Goal: Transaction & Acquisition: Purchase product/service

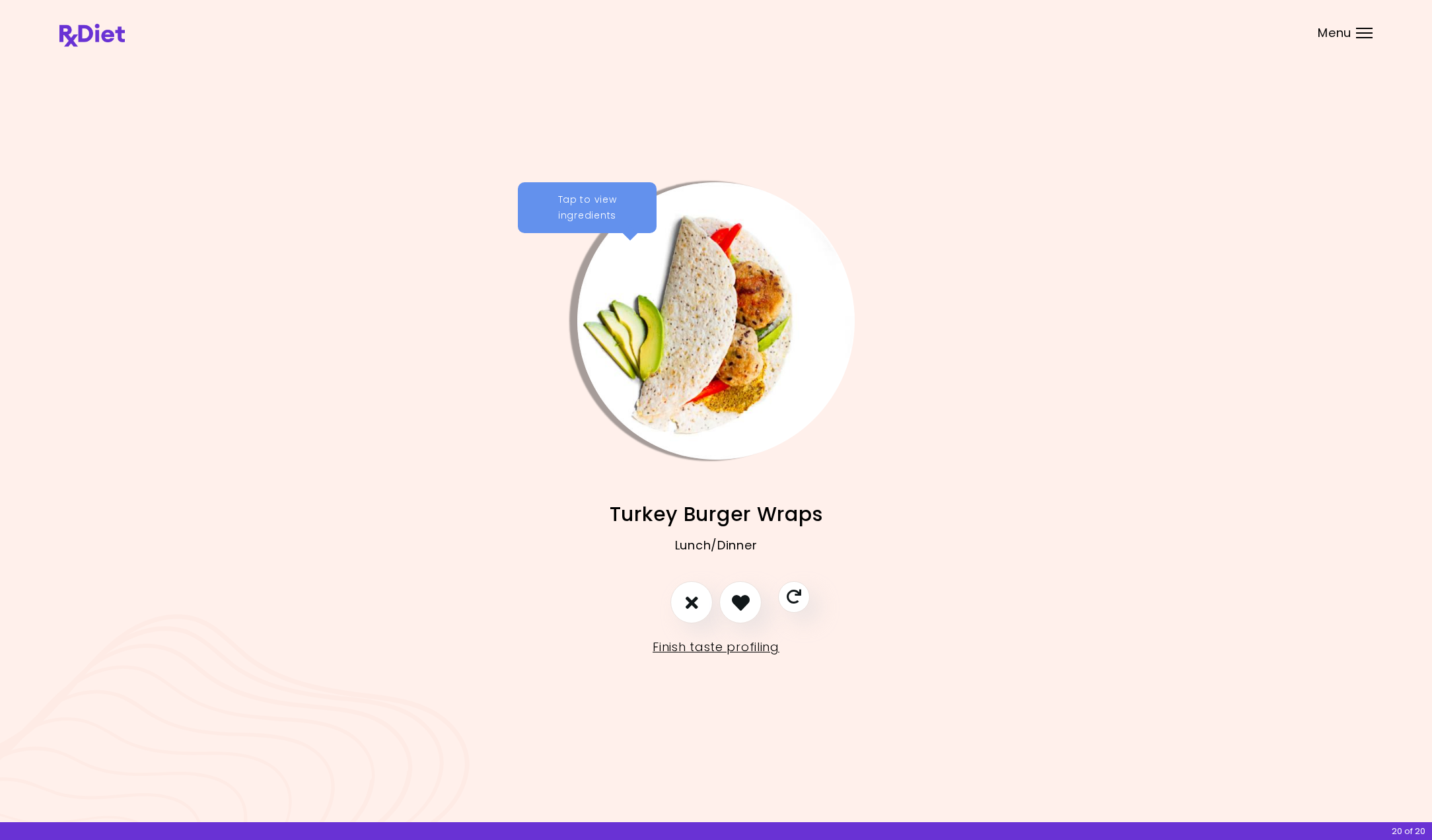
click at [916, 177] on div "Tap to view ingredients Turkey Burger Wraps Lunch/Dinner Brazilian Chicken and …" at bounding box center [716, 420] width 1432 height 840
click at [693, 651] on link "Finish taste profiling" at bounding box center [716, 647] width 126 height 21
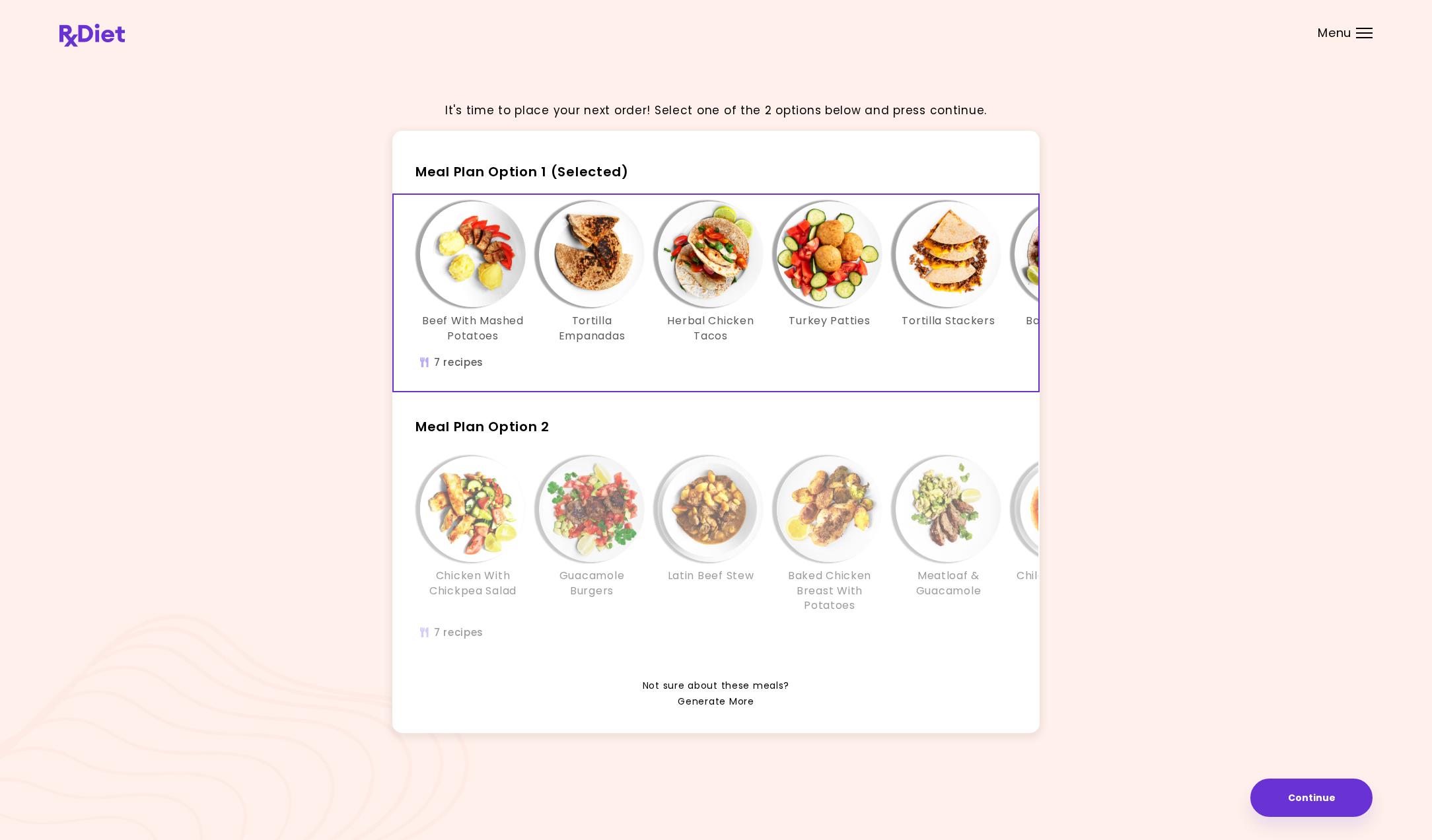
click at [710, 701] on link "Generate More" at bounding box center [716, 702] width 76 height 16
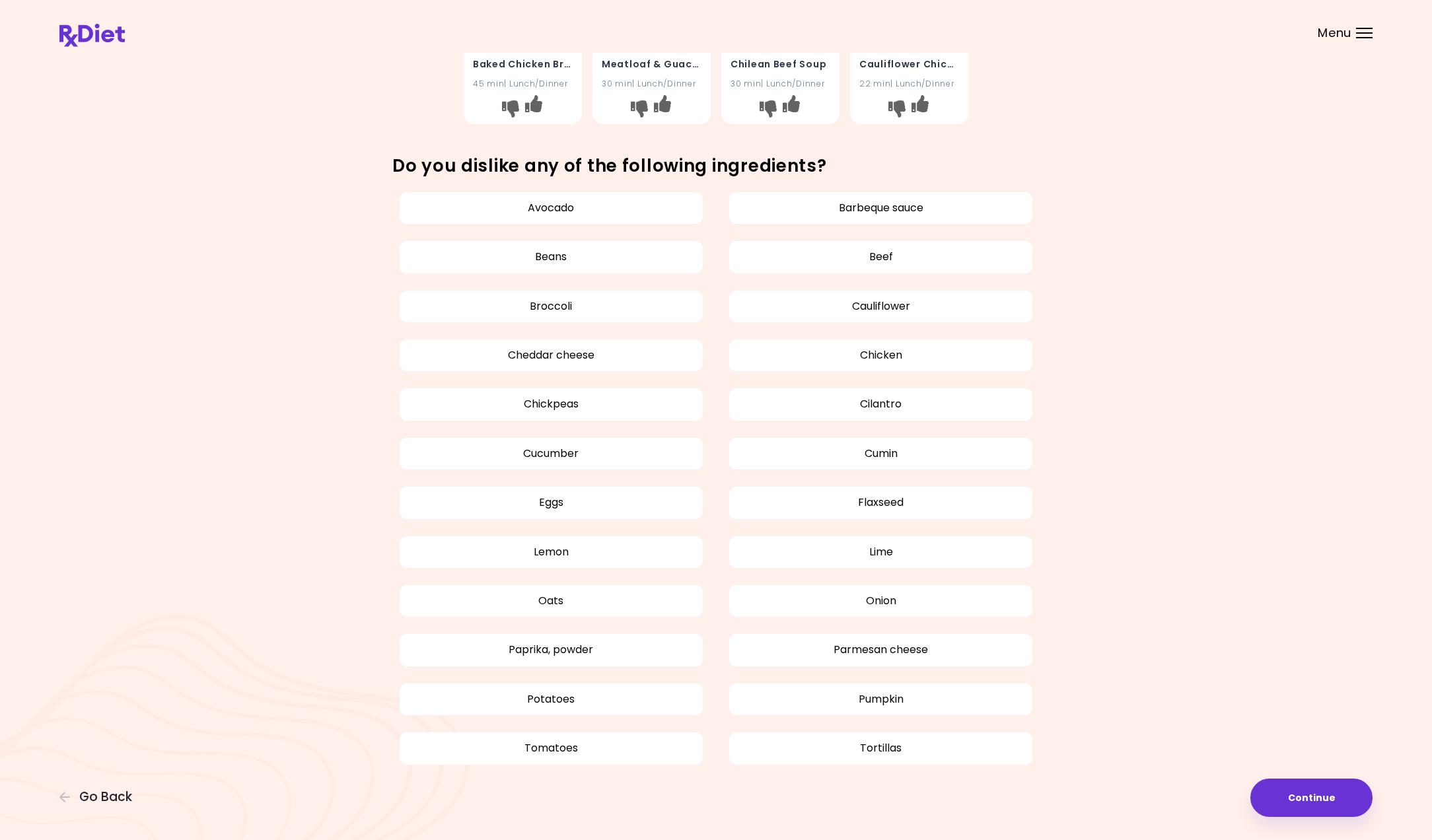
scroll to position [620, 0]
click at [1272, 797] on button "Continue" at bounding box center [1311, 798] width 122 height 38
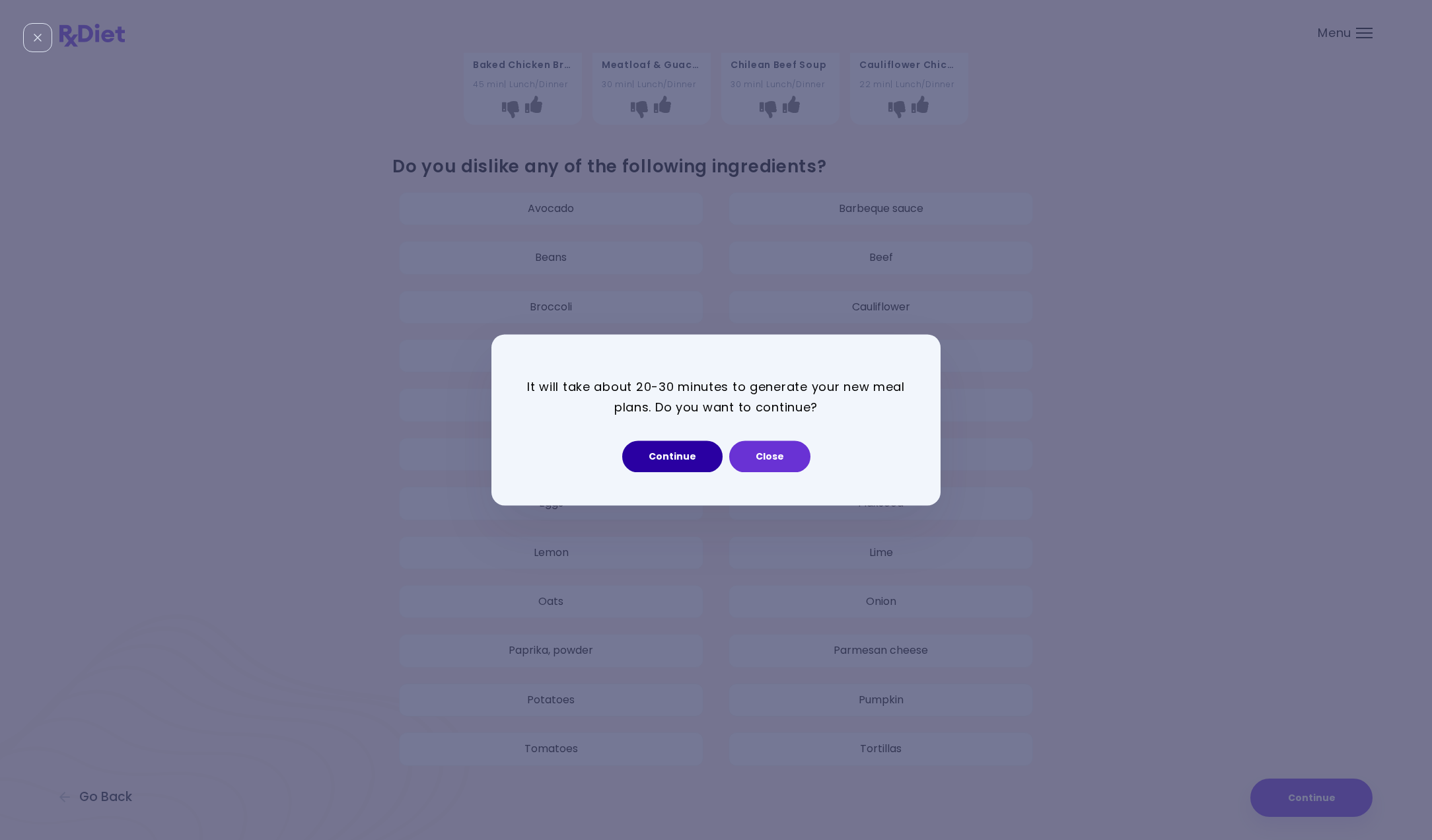
click at [688, 453] on button "Continue" at bounding box center [672, 456] width 100 height 32
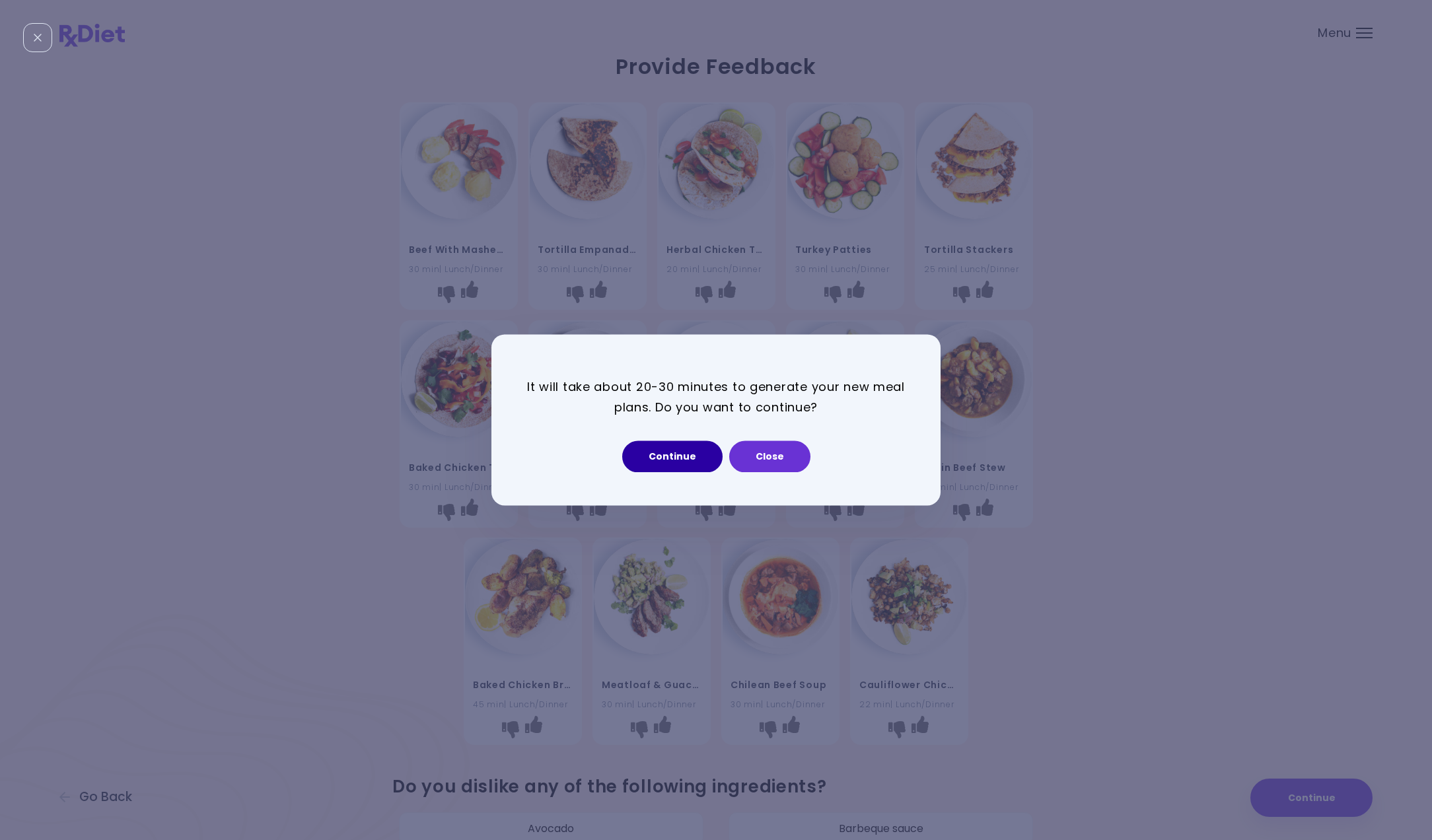
select select "*"
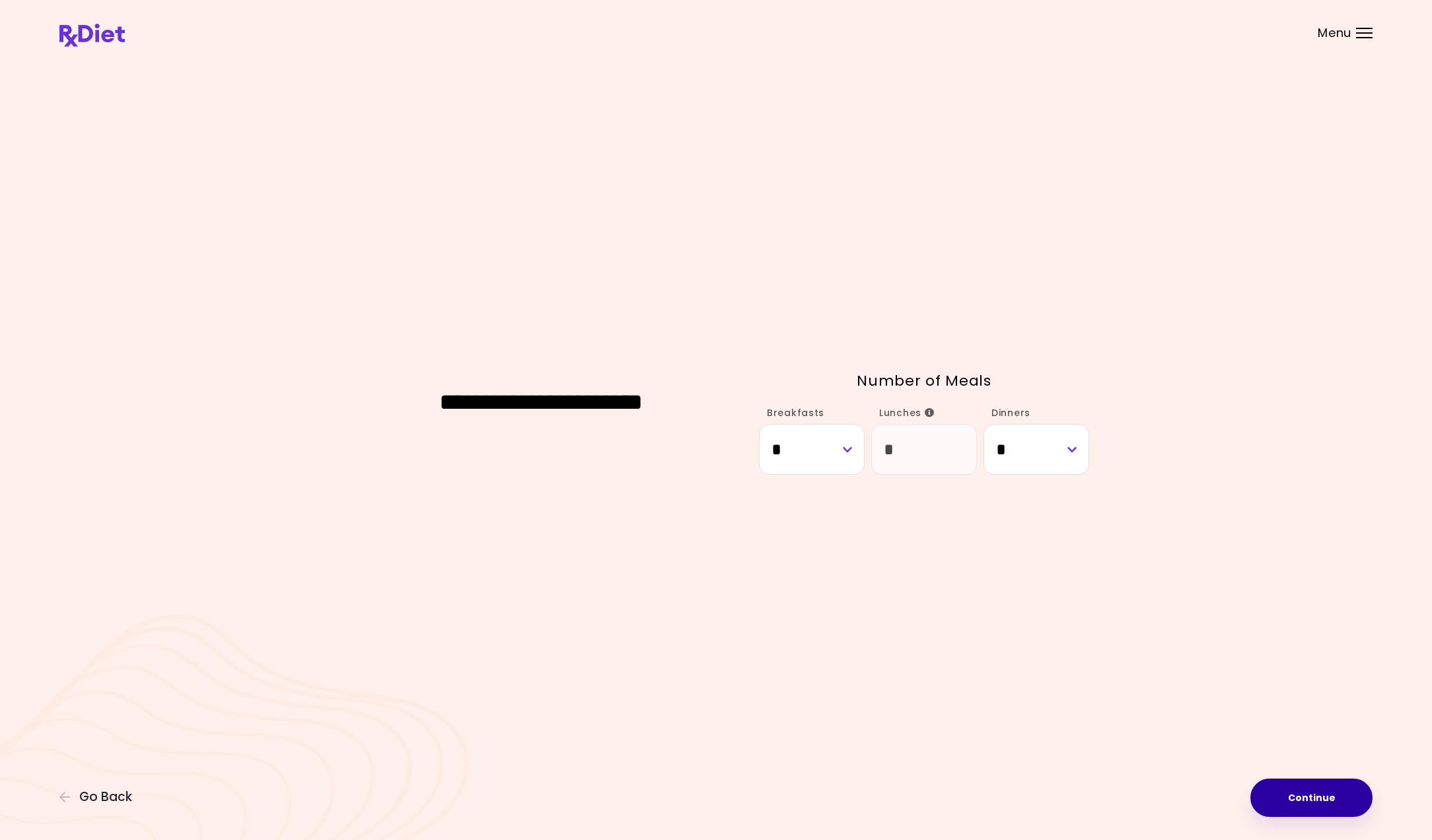
click at [1284, 784] on button "Continue" at bounding box center [1311, 798] width 122 height 38
